Goal: Task Accomplishment & Management: Manage account settings

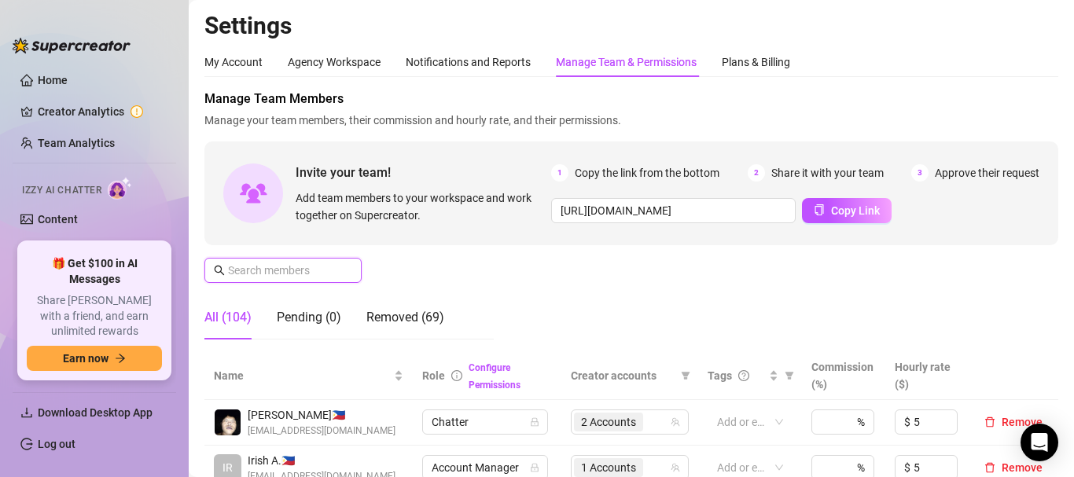
click at [313, 271] on input "text" at bounding box center [284, 270] width 112 height 17
paste input "[EMAIL_ADDRESS][DOMAIN_NAME]"
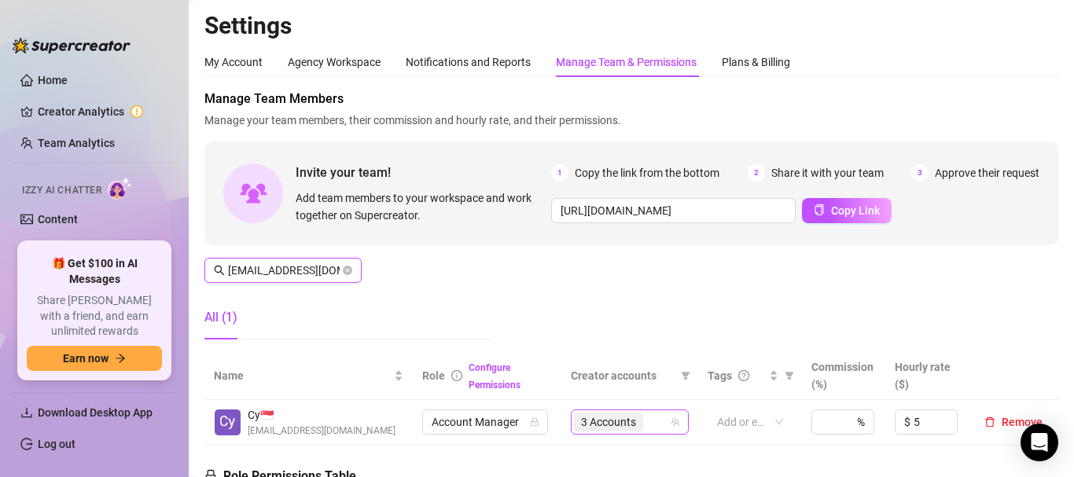
click at [597, 423] on span "3 Accounts" at bounding box center [608, 421] width 55 height 17
type input "[EMAIL_ADDRESS][DOMAIN_NAME]"
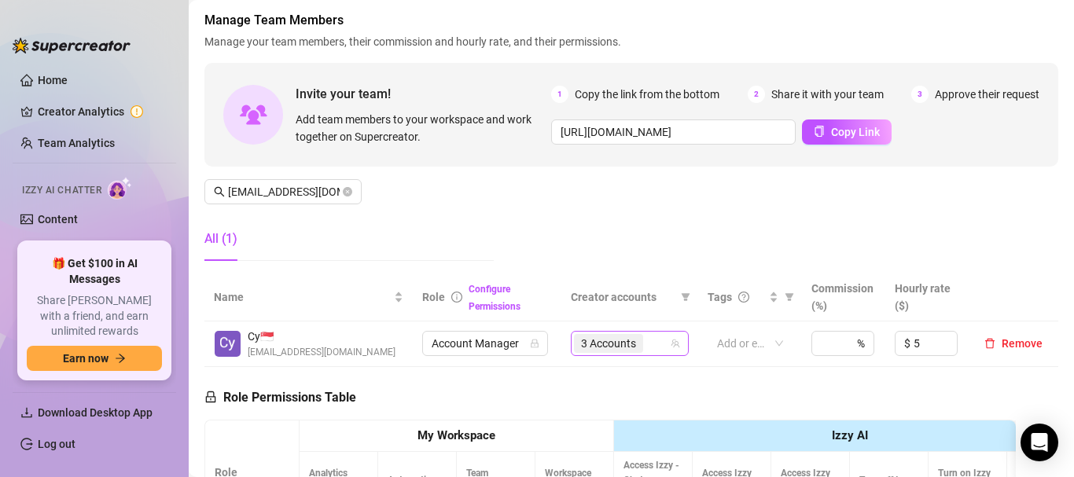
click at [621, 347] on span "3 Accounts" at bounding box center [608, 343] width 55 height 17
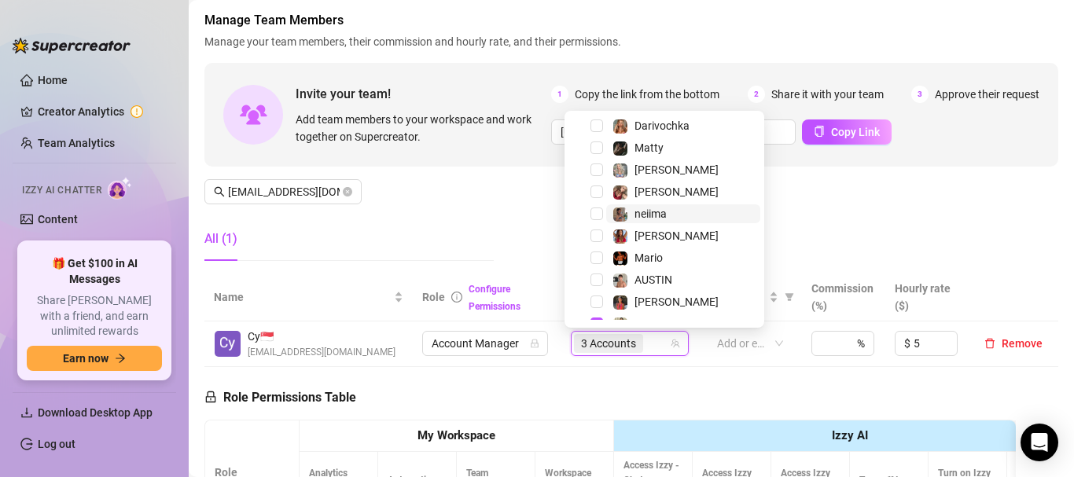
scroll to position [393, 0]
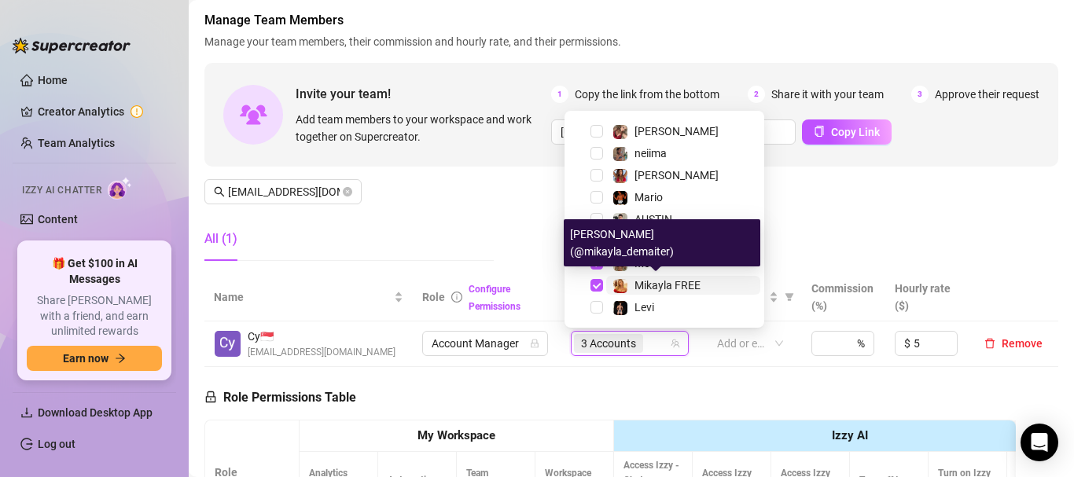
click at [673, 288] on span "Mikayla FREE" at bounding box center [667, 285] width 66 height 13
